Goal: Communication & Community: Answer question/provide support

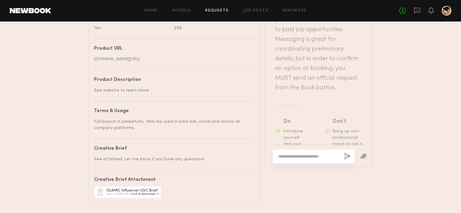
scroll to position [510, 0]
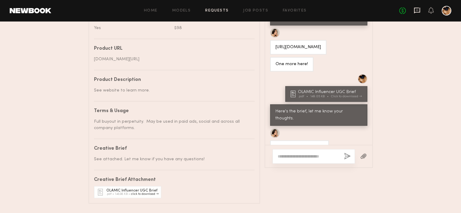
click at [419, 10] on icon at bounding box center [417, 10] width 7 height 7
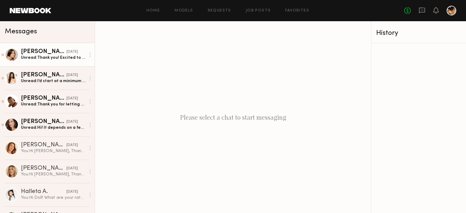
click at [48, 58] on div "Unread: Thank you! Excited to try the product and create :)" at bounding box center [53, 58] width 65 height 6
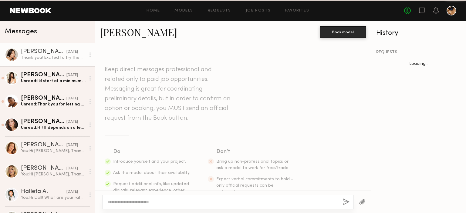
scroll to position [625, 0]
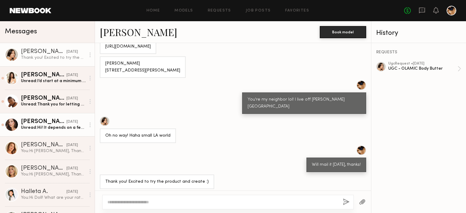
click at [48, 128] on div "Unread: Hi! It depends on a few things! Is a brief provided with specifics? Are…" at bounding box center [53, 128] width 65 height 6
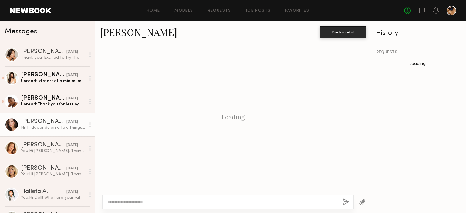
scroll to position [136, 0]
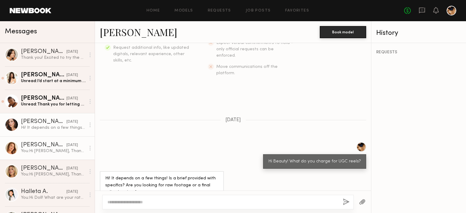
click at [43, 149] on div "You: Hi [PERSON_NAME], Thanks for getting back to me. My budget is $150/reel pl…" at bounding box center [53, 151] width 65 height 6
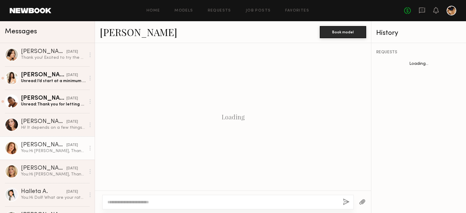
scroll to position [212, 0]
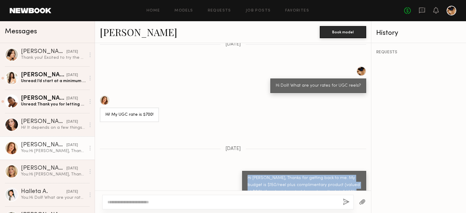
drag, startPoint x: 349, startPoint y: 180, endPoint x: 235, endPoint y: 162, distance: 115.9
click at [235, 171] on div "Hi [PERSON_NAME], Thanks for getting back to me. My budget is $150/reel plus co…" at bounding box center [233, 188] width 276 height 35
copy div "Hi [PERSON_NAME], Thanks for getting back to me. My budget is $150/reel plus co…"
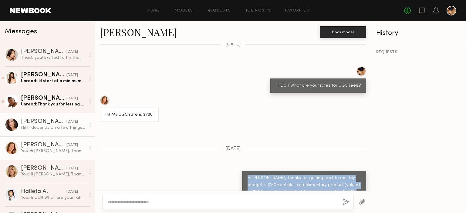
click at [50, 125] on div "[PERSON_NAME]" at bounding box center [43, 122] width 45 height 6
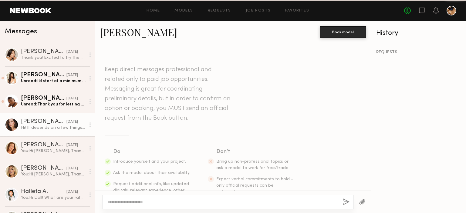
scroll to position [136, 0]
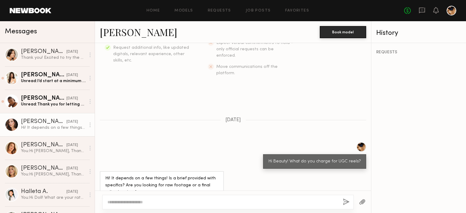
click at [119, 204] on textarea at bounding box center [222, 202] width 230 height 6
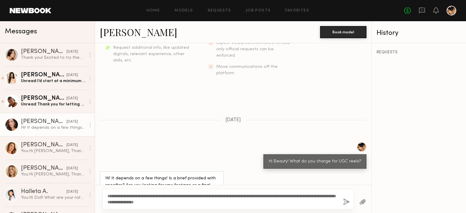
click at [126, 196] on textarea "**********" at bounding box center [222, 199] width 231 height 12
click at [216, 204] on textarea "**********" at bounding box center [222, 199] width 231 height 12
type textarea "**********"
click at [346, 202] on button "button" at bounding box center [346, 203] width 7 height 8
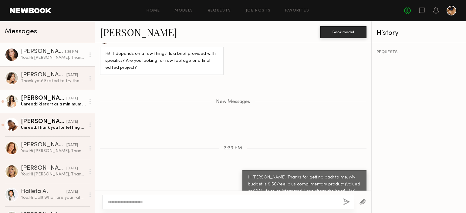
click at [58, 102] on div "Unread: I’d start at a minimum of $300 to cross post on my own profile. :)" at bounding box center [53, 105] width 65 height 6
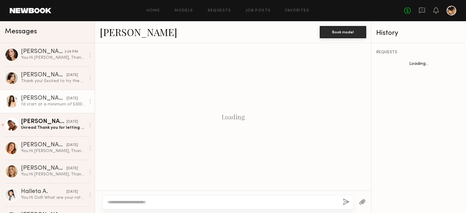
scroll to position [248, 0]
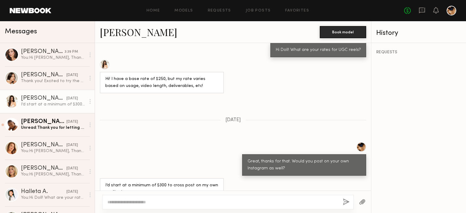
click at [128, 199] on textarea at bounding box center [222, 202] width 230 height 6
type textarea "**********"
click at [345, 201] on button "button" at bounding box center [346, 203] width 7 height 8
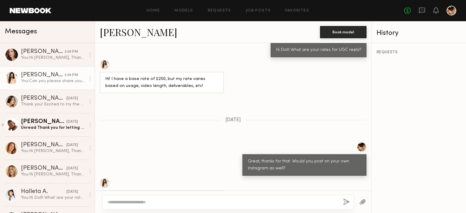
scroll to position [371, 0]
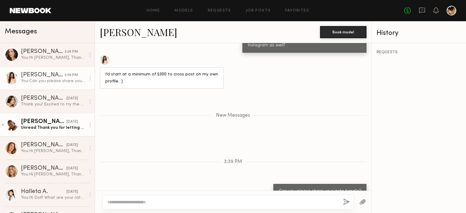
click at [52, 119] on div "[PERSON_NAME]" at bounding box center [43, 122] width 45 height 6
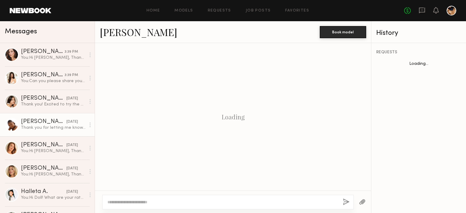
click at [165, 203] on textarea at bounding box center [222, 202] width 230 height 6
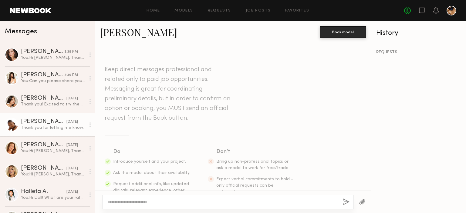
scroll to position [248, 0]
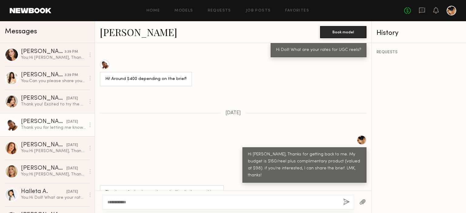
type textarea "**********"
click at [342, 205] on div "**********" at bounding box center [228, 202] width 252 height 15
click at [345, 203] on button "button" at bounding box center [346, 203] width 7 height 8
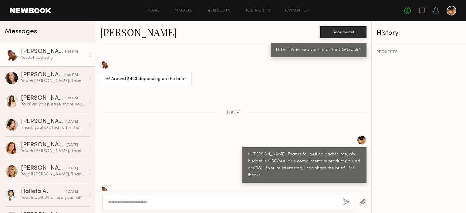
scroll to position [371, 0]
